Goal: Use online tool/utility: Utilize a website feature to perform a specific function

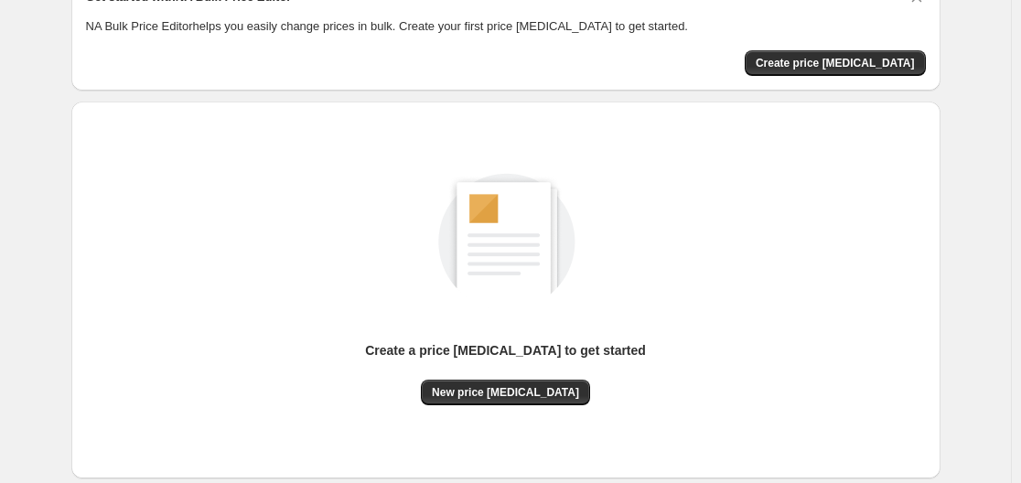
scroll to position [183, 0]
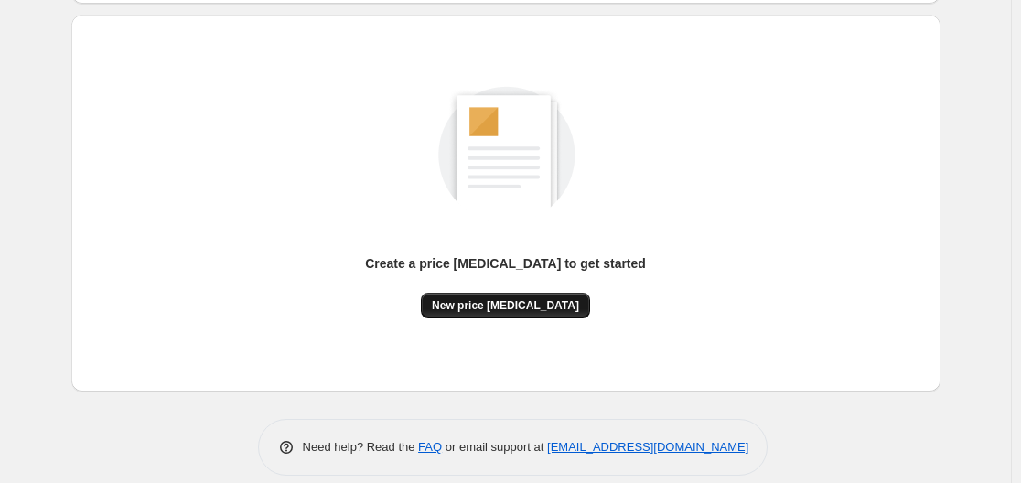
click at [531, 295] on button "New price [MEDICAL_DATA]" at bounding box center [505, 306] width 169 height 26
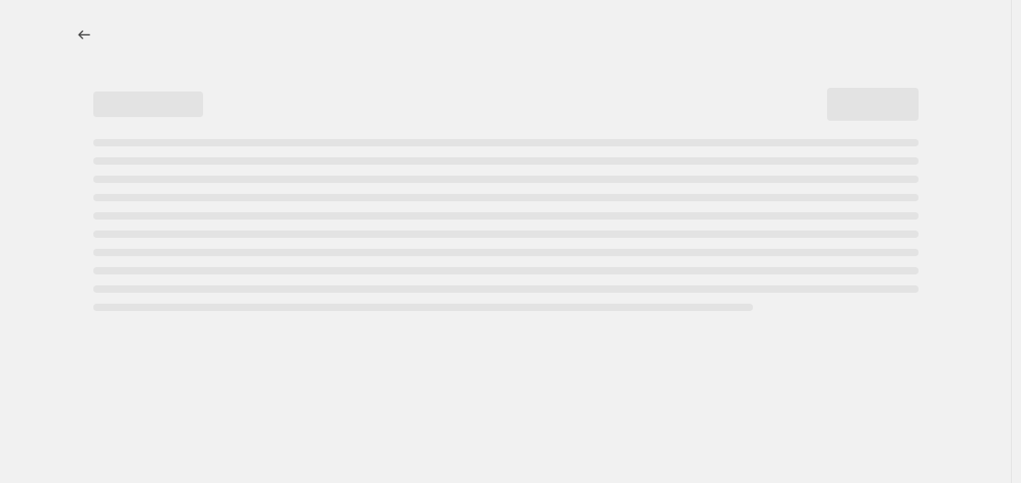
select select "percentage"
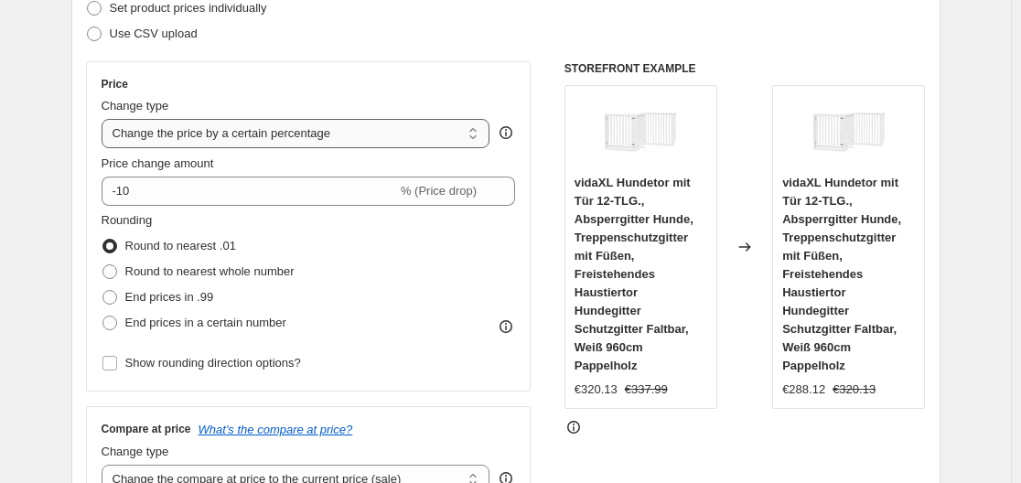
scroll to position [274, 0]
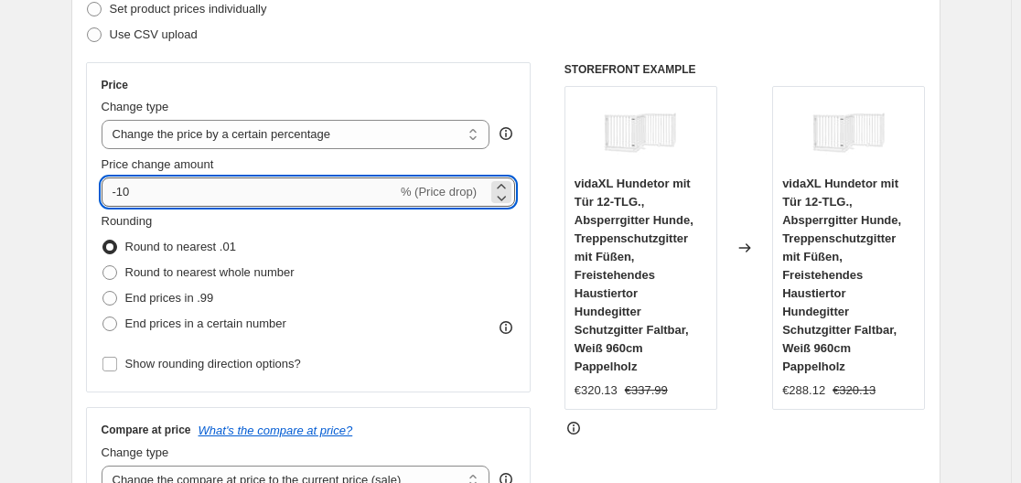
click at [264, 205] on input "-10" at bounding box center [249, 191] width 295 height 29
type input "-1"
type input "-35"
click at [448, 36] on div "Use CSV upload" at bounding box center [506, 35] width 840 height 26
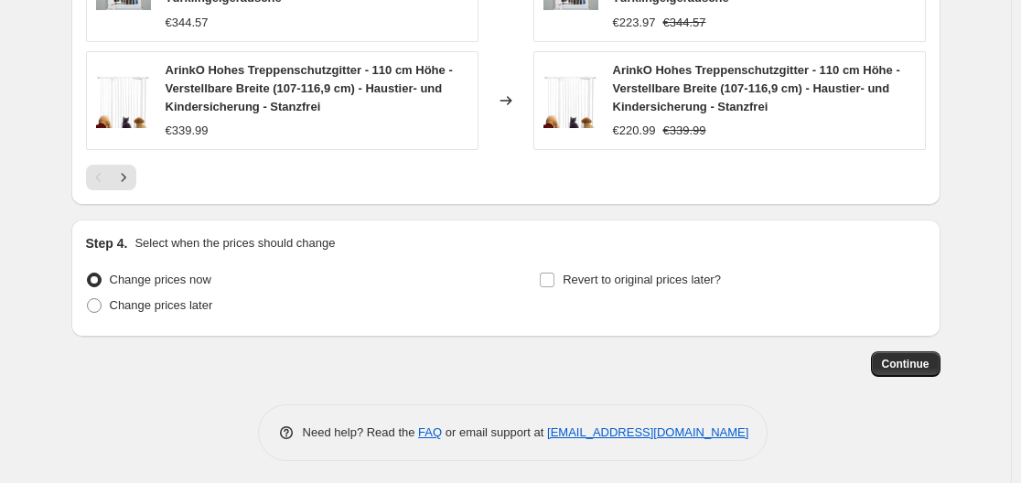
scroll to position [1558, 0]
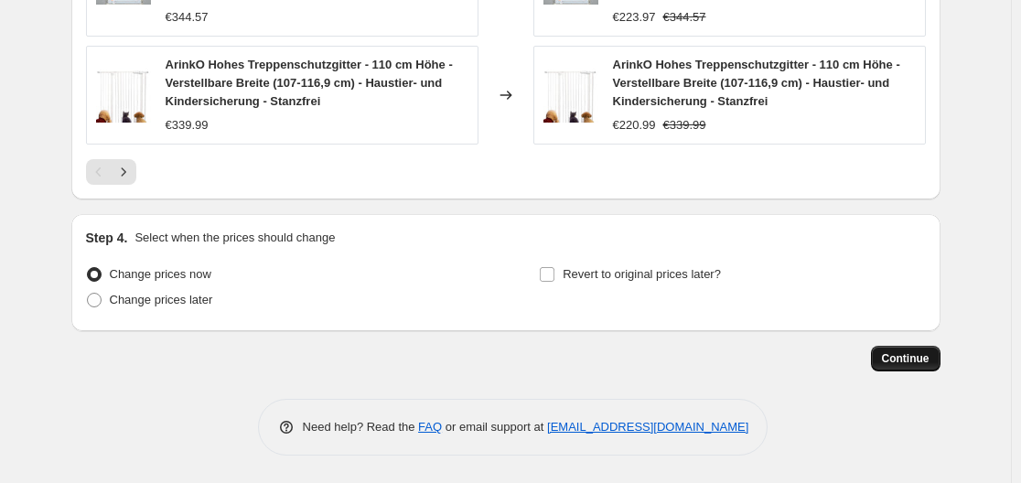
click at [920, 348] on button "Continue" at bounding box center [906, 359] width 70 height 26
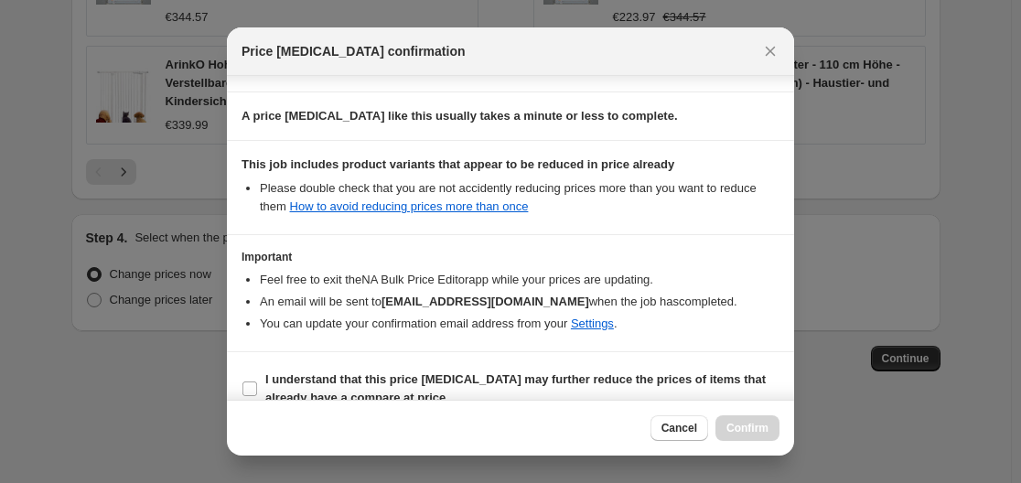
scroll to position [287, 0]
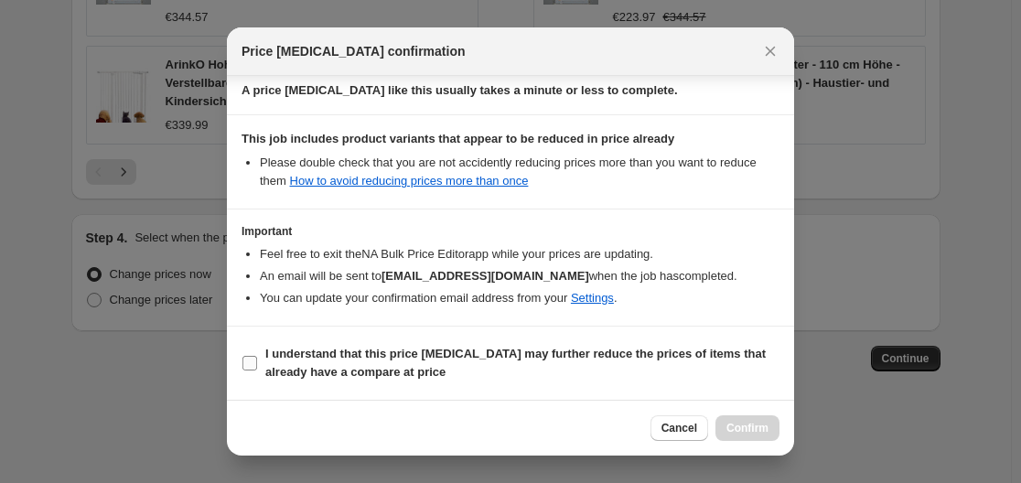
click at [532, 347] on b "I understand that this price [MEDICAL_DATA] may further reduce the prices of it…" at bounding box center [515, 363] width 500 height 32
click at [257, 356] on input "I understand that this price [MEDICAL_DATA] may further reduce the prices of it…" at bounding box center [249, 363] width 15 height 15
checkbox input "true"
click at [749, 426] on span "Confirm" at bounding box center [747, 428] width 42 height 15
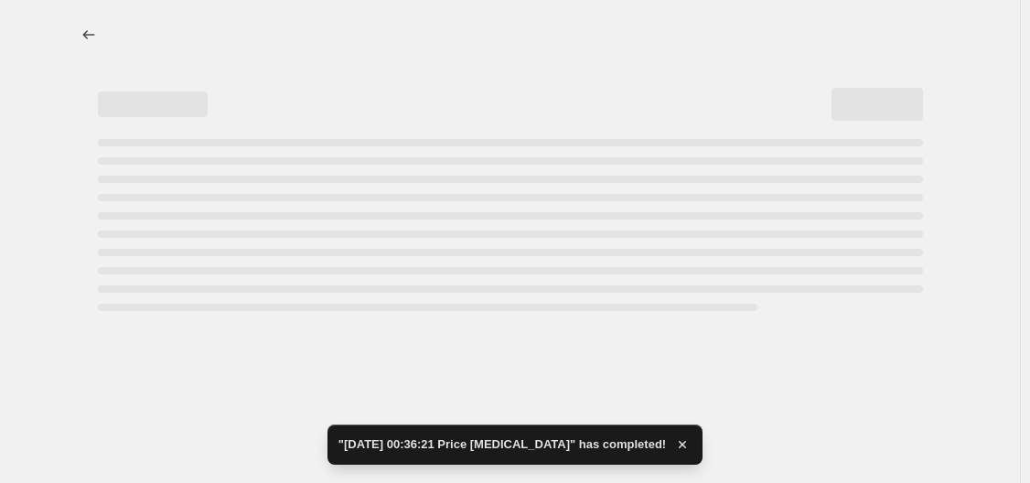
select select "percentage"
